Goal: Navigation & Orientation: Find specific page/section

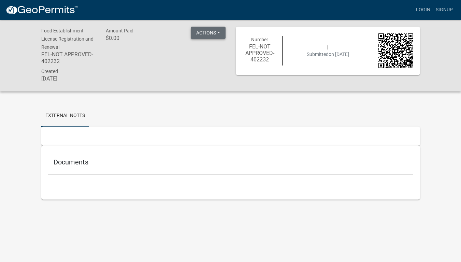
click at [208, 31] on button "Actions" at bounding box center [208, 33] width 35 height 12
click at [209, 30] on button "Actions" at bounding box center [208, 33] width 35 height 12
click at [201, 30] on button "Actions" at bounding box center [208, 33] width 35 height 12
click at [151, 81] on div "Created [DATE]" at bounding box center [133, 75] width 195 height 17
drag, startPoint x: 77, startPoint y: 81, endPoint x: 46, endPoint y: 81, distance: 30.4
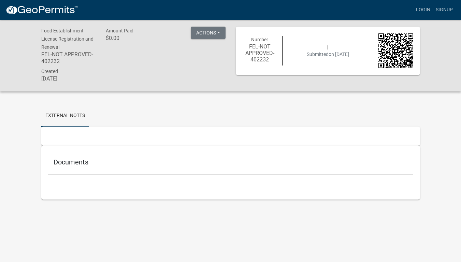
click at [48, 84] on div "Created [DATE]" at bounding box center [68, 75] width 65 height 17
click at [214, 31] on button "Actions" at bounding box center [208, 33] width 35 height 12
click at [51, 11] on img at bounding box center [41, 10] width 73 height 10
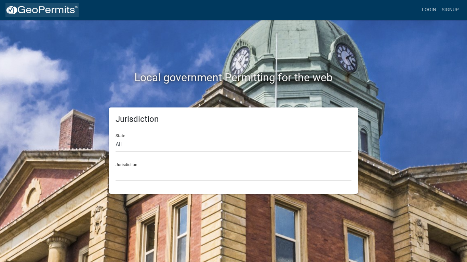
click at [42, 12] on img at bounding box center [41, 10] width 73 height 10
click at [137, 242] on div "Local government Permitting for the web Jurisdiction State All [US_STATE] [US_S…" at bounding box center [233, 131] width 467 height 262
click at [161, 262] on div "Local government Permitting for the web Jurisdiction State All [US_STATE] [US_S…" at bounding box center [233, 131] width 467 height 262
click at [430, 0] on nav "more_horiz Login Signup" at bounding box center [233, 10] width 467 height 20
click at [433, 32] on div "Local government Permitting for the web Jurisdiction State All [US_STATE] [US_S…" at bounding box center [233, 131] width 467 height 262
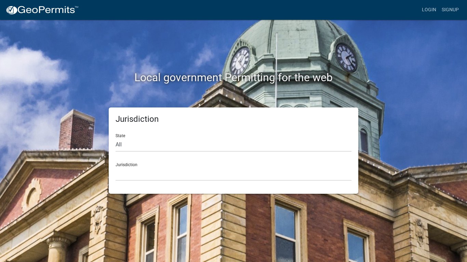
click at [224, 0] on nav "more_horiz Login Signup" at bounding box center [233, 10] width 467 height 20
drag, startPoint x: 346, startPoint y: 0, endPoint x: 348, endPoint y: 69, distance: 69.0
click at [0, 0] on wm-landing "more_horiz Login Signup Local government Permitting for the web Jurisdiction St…" at bounding box center [0, 0] width 0 height 0
